Goal: Navigation & Orientation: Find specific page/section

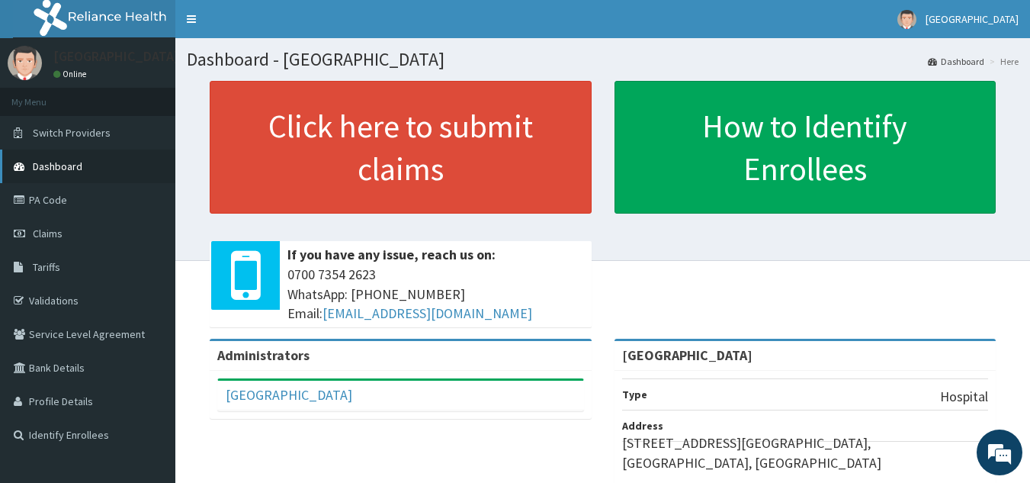
click at [66, 172] on span "Dashboard" at bounding box center [58, 166] width 50 height 14
